Goal: Navigation & Orientation: Find specific page/section

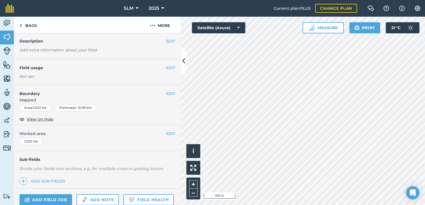
scroll to position [77, 0]
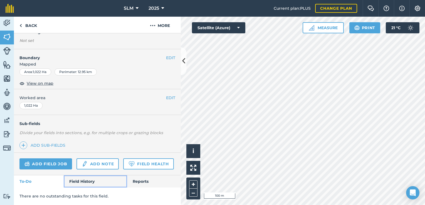
click at [86, 183] on link "Field History" at bounding box center [95, 182] width 63 height 12
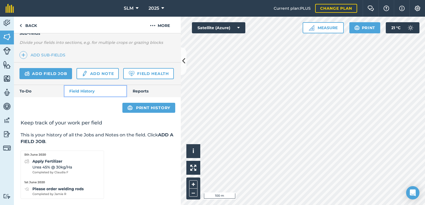
scroll to position [174, 0]
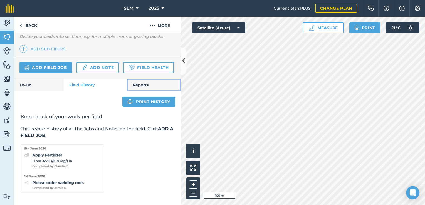
click at [143, 88] on link "Reports" at bounding box center [154, 85] width 54 height 12
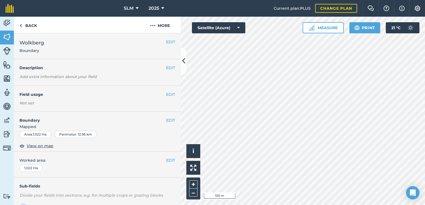
scroll to position [84, 0]
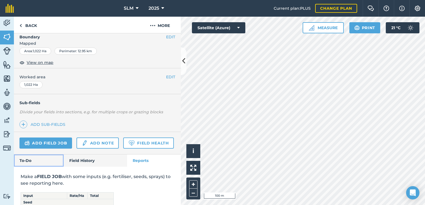
click at [30, 167] on link "To-Do" at bounding box center [39, 161] width 50 height 12
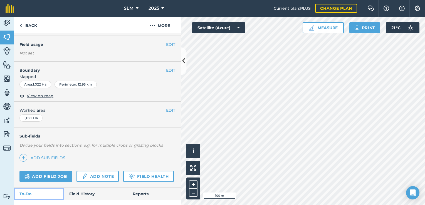
scroll to position [77, 0]
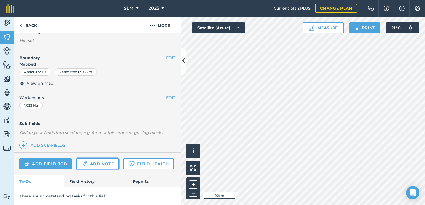
click at [103, 159] on link "Add note" at bounding box center [98, 164] width 42 height 11
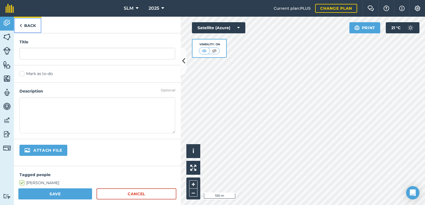
click at [23, 27] on link "Back" at bounding box center [28, 25] width 28 height 16
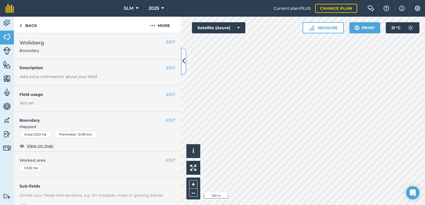
drag, startPoint x: 181, startPoint y: 43, endPoint x: 185, endPoint y: 64, distance: 21.9
click at [185, 64] on icon at bounding box center [183, 62] width 3 height 10
